Goal: Transaction & Acquisition: Purchase product/service

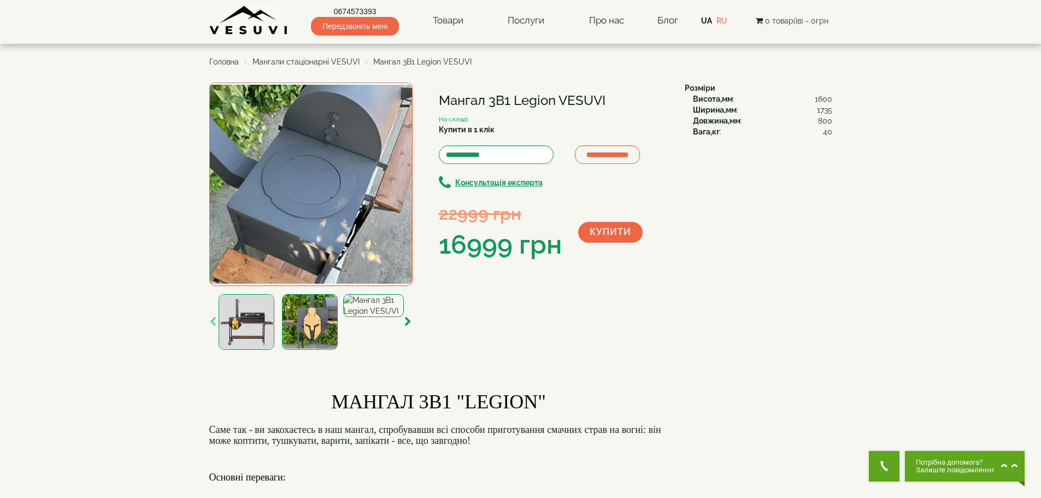
click at [307, 63] on span "Мангали стаціонарні VESUVI" at bounding box center [305, 61] width 107 height 9
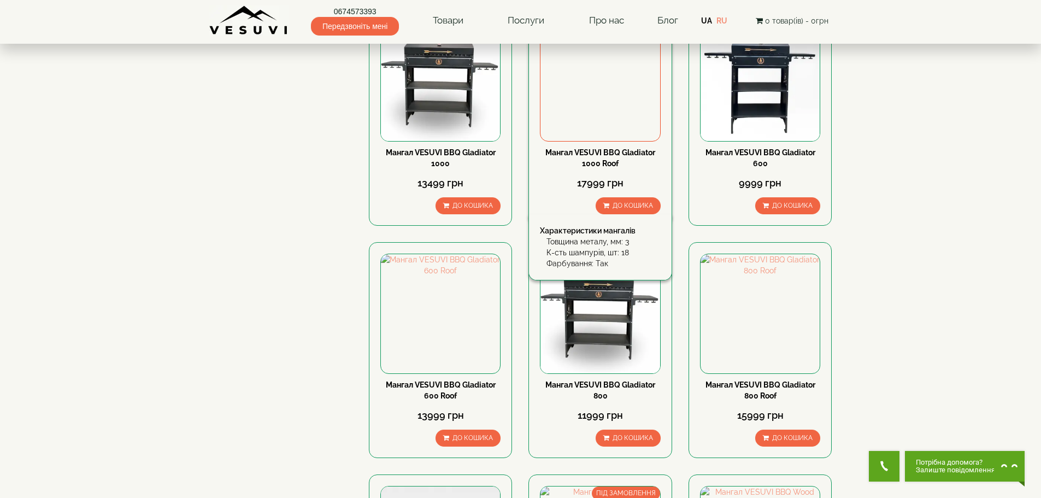
scroll to position [492, 0]
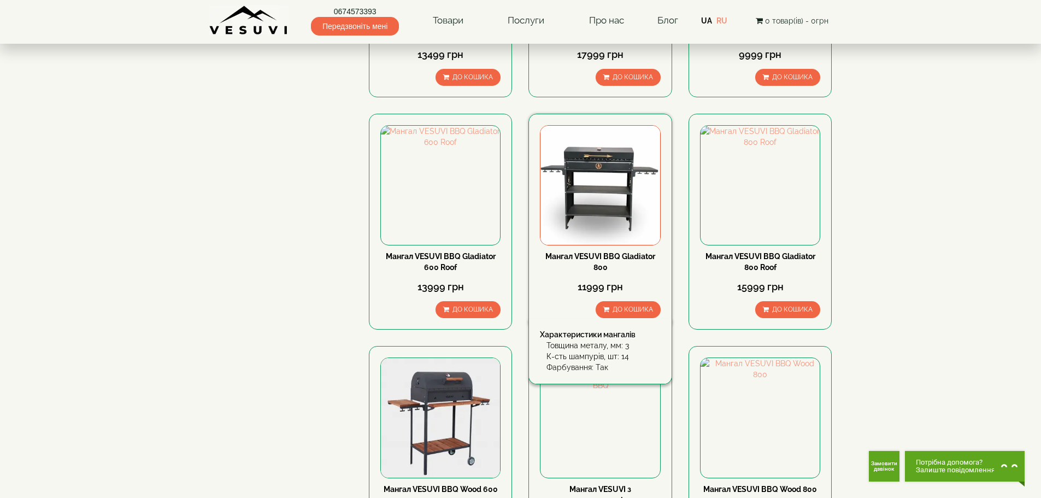
click at [582, 168] on img at bounding box center [599, 185] width 119 height 119
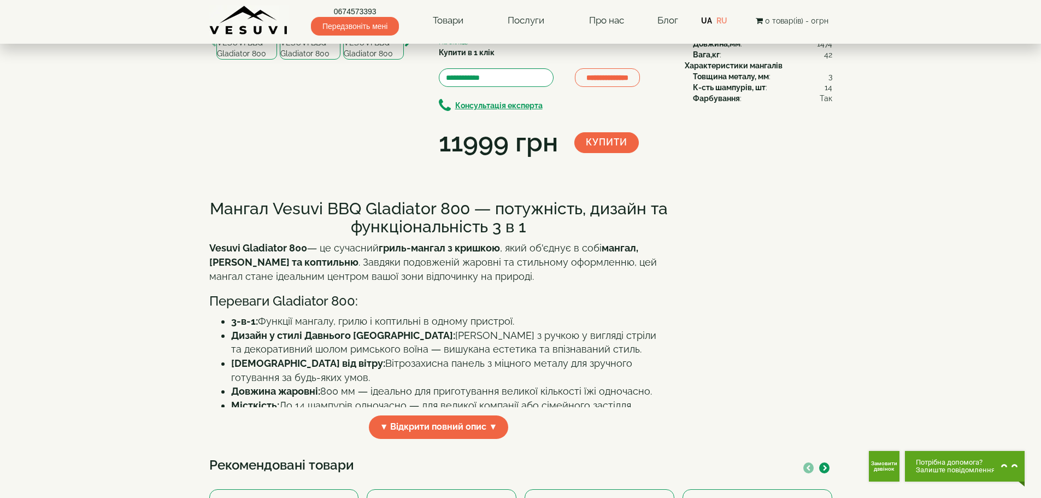
scroll to position [55, 0]
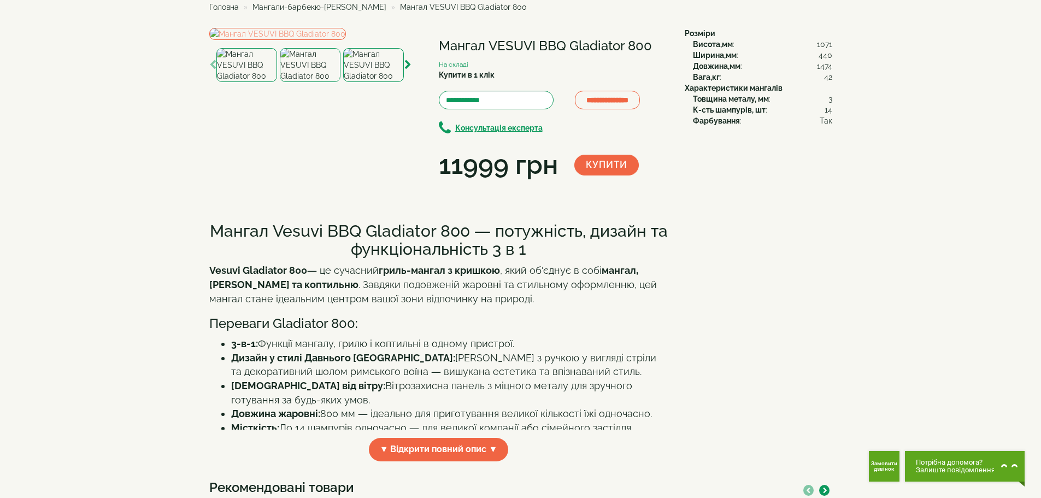
click at [379, 82] on img at bounding box center [373, 65] width 61 height 34
click at [307, 82] on img at bounding box center [310, 65] width 61 height 34
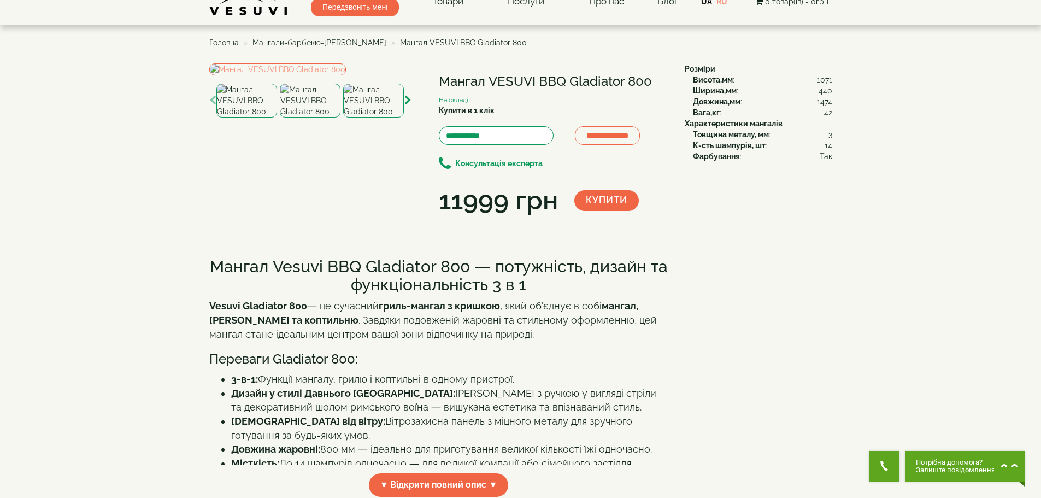
scroll to position [0, 0]
